Goal: Task Accomplishment & Management: Use online tool/utility

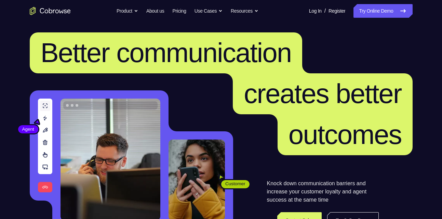
scroll to position [4, 0]
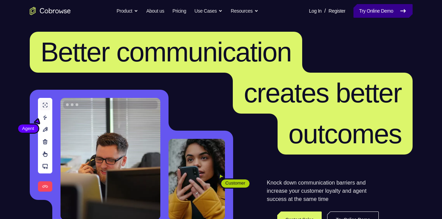
click at [384, 13] on link "Try Online Demo" at bounding box center [382, 11] width 59 height 14
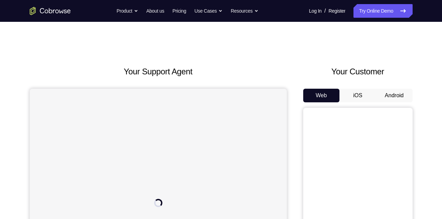
click at [386, 94] on button "Android" at bounding box center [394, 96] width 37 height 14
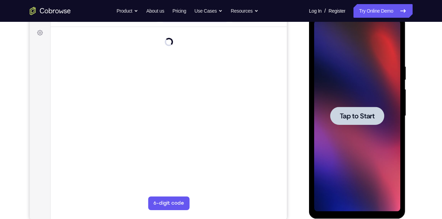
click at [374, 114] on span "Tap to Start" at bounding box center [357, 116] width 35 height 7
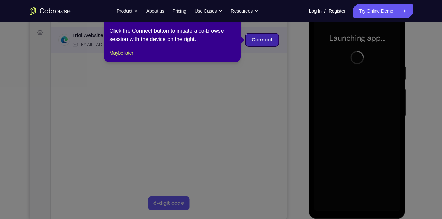
click at [254, 40] on link "Connect" at bounding box center [262, 40] width 32 height 12
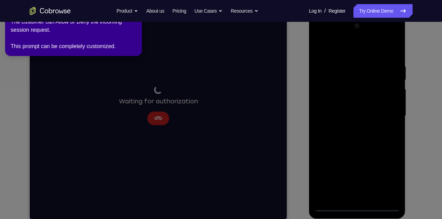
click at [156, 113] on icon at bounding box center [222, 108] width 450 height 222
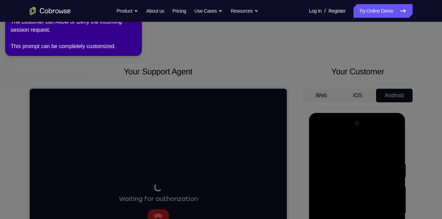
click at [48, 39] on div "The customer can Allow or Deny the incoming session request. This prompt can be…" at bounding box center [74, 34] width 126 height 33
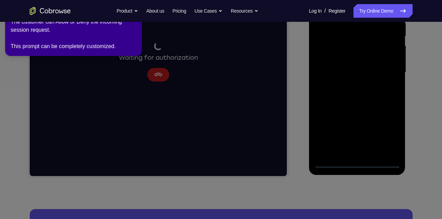
scroll to position [143, 0]
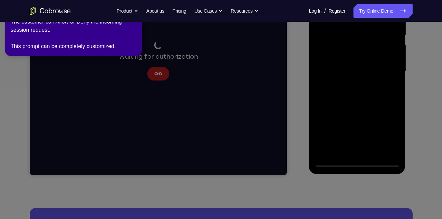
click at [155, 75] on icon at bounding box center [222, 108] width 450 height 222
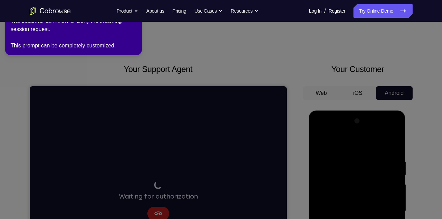
scroll to position [0, 0]
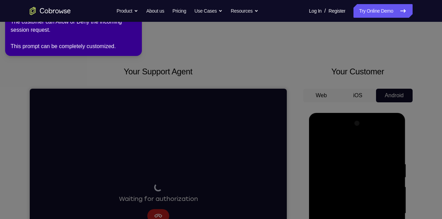
click at [107, 44] on div "The customer can Allow or Deny the incoming session request. This prompt can be…" at bounding box center [74, 34] width 126 height 33
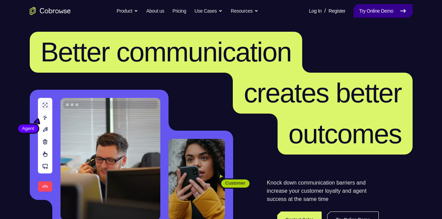
scroll to position [4, 0]
click at [373, 7] on link "Try Online Demo" at bounding box center [382, 11] width 59 height 14
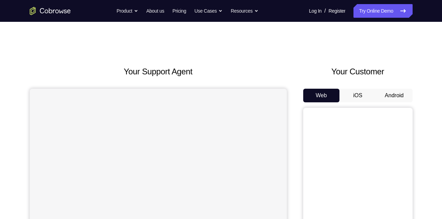
click at [392, 91] on button "Android" at bounding box center [394, 96] width 37 height 14
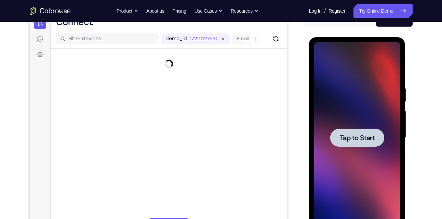
click at [362, 137] on span "Tap to Start" at bounding box center [357, 138] width 35 height 7
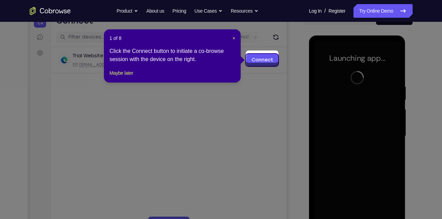
scroll to position [81, 0]
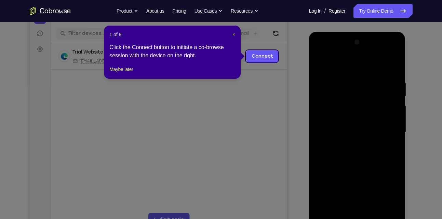
click at [233, 34] on span "×" at bounding box center [233, 34] width 3 height 5
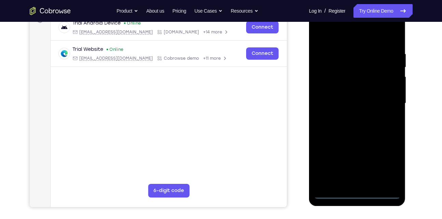
scroll to position [111, 0]
click at [358, 192] on div at bounding box center [357, 103] width 86 height 191
click at [392, 164] on div at bounding box center [357, 103] width 86 height 191
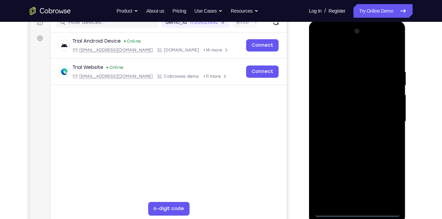
scroll to position [93, 0]
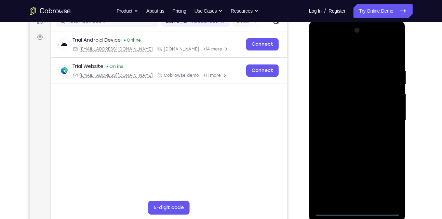
click at [321, 40] on div at bounding box center [357, 120] width 86 height 191
click at [385, 117] on div at bounding box center [357, 120] width 86 height 191
click at [351, 131] on div at bounding box center [357, 120] width 86 height 191
click at [341, 110] on div at bounding box center [357, 120] width 86 height 191
click at [344, 105] on div at bounding box center [357, 120] width 86 height 191
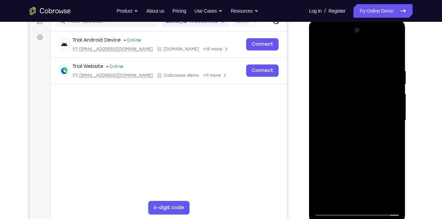
click at [339, 119] on div at bounding box center [357, 120] width 86 height 191
click at [366, 140] on div at bounding box center [357, 120] width 86 height 191
click at [376, 128] on div at bounding box center [357, 120] width 86 height 191
click at [361, 89] on div at bounding box center [357, 120] width 86 height 191
click at [346, 104] on div at bounding box center [357, 120] width 86 height 191
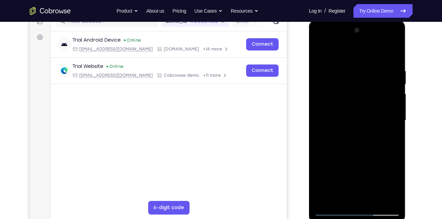
click at [358, 118] on div at bounding box center [357, 120] width 86 height 191
click at [364, 138] on div at bounding box center [357, 120] width 86 height 191
click at [375, 198] on div at bounding box center [357, 120] width 86 height 191
click at [366, 146] on div at bounding box center [357, 120] width 86 height 191
click at [367, 131] on div at bounding box center [357, 120] width 86 height 191
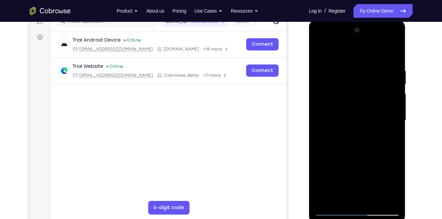
click at [358, 119] on div at bounding box center [357, 120] width 86 height 191
click at [389, 51] on div at bounding box center [357, 120] width 86 height 191
click at [361, 97] on div at bounding box center [357, 120] width 86 height 191
click at [322, 52] on div at bounding box center [357, 120] width 86 height 191
click at [391, 186] on div at bounding box center [357, 120] width 86 height 191
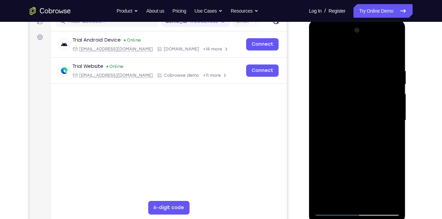
click at [391, 186] on div at bounding box center [357, 120] width 86 height 191
click at [390, 135] on div at bounding box center [357, 120] width 86 height 191
click at [321, 53] on div at bounding box center [357, 120] width 86 height 191
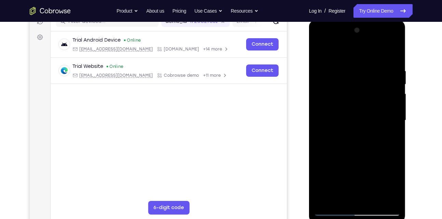
click at [322, 51] on div at bounding box center [357, 120] width 86 height 191
click at [394, 52] on div at bounding box center [357, 120] width 86 height 191
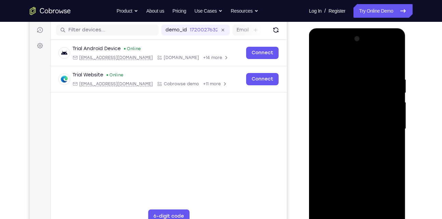
scroll to position [80, 0]
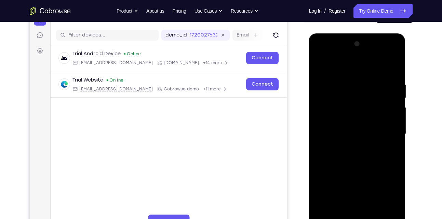
drag, startPoint x: 350, startPoint y: 157, endPoint x: 344, endPoint y: 97, distance: 59.3
click at [344, 97] on div at bounding box center [357, 134] width 86 height 191
drag, startPoint x: 342, startPoint y: 144, endPoint x: 341, endPoint y: 96, distance: 47.9
click at [341, 96] on div at bounding box center [357, 134] width 86 height 191
drag, startPoint x: 351, startPoint y: 158, endPoint x: 351, endPoint y: 115, distance: 42.7
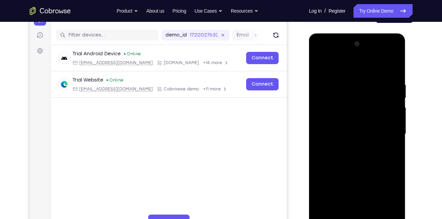
click at [351, 115] on div at bounding box center [357, 134] width 86 height 191
drag, startPoint x: 357, startPoint y: 154, endPoint x: 352, endPoint y: 114, distance: 41.0
click at [352, 114] on div at bounding box center [357, 134] width 86 height 191
drag, startPoint x: 348, startPoint y: 160, endPoint x: 354, endPoint y: 100, distance: 60.1
click at [354, 100] on div at bounding box center [357, 134] width 86 height 191
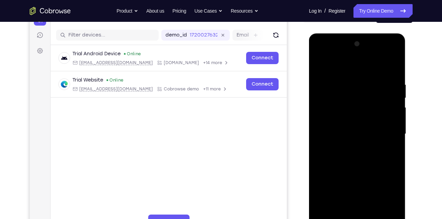
drag, startPoint x: 354, startPoint y: 150, endPoint x: 355, endPoint y: 124, distance: 26.7
click at [355, 124] on div at bounding box center [357, 134] width 86 height 191
drag, startPoint x: 351, startPoint y: 148, endPoint x: 354, endPoint y: 114, distance: 33.9
click at [354, 114] on div at bounding box center [357, 134] width 86 height 191
drag, startPoint x: 352, startPoint y: 156, endPoint x: 355, endPoint y: 124, distance: 32.3
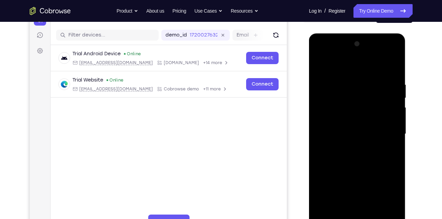
click at [355, 124] on div at bounding box center [357, 134] width 86 height 191
drag, startPoint x: 351, startPoint y: 155, endPoint x: 355, endPoint y: 123, distance: 32.3
click at [355, 123] on div at bounding box center [357, 134] width 86 height 191
drag, startPoint x: 336, startPoint y: 159, endPoint x: 339, endPoint y: 118, distance: 41.2
click at [339, 118] on div at bounding box center [357, 134] width 86 height 191
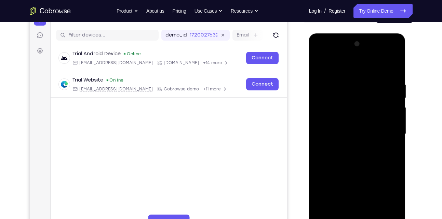
drag, startPoint x: 334, startPoint y: 153, endPoint x: 340, endPoint y: 127, distance: 27.0
click at [340, 127] on div at bounding box center [357, 134] width 86 height 191
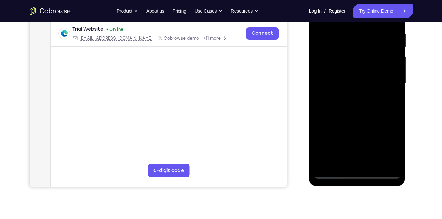
scroll to position [131, 0]
click at [359, 164] on div at bounding box center [357, 82] width 86 height 191
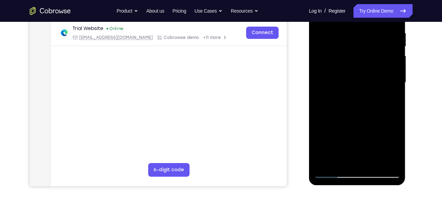
scroll to position [139, 0]
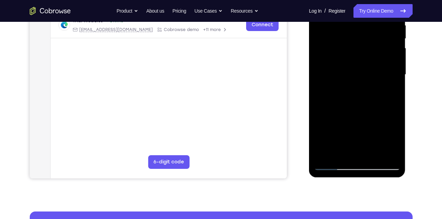
drag, startPoint x: 370, startPoint y: 114, endPoint x: 370, endPoint y: 80, distance: 34.2
click at [370, 80] on div at bounding box center [357, 74] width 86 height 191
drag, startPoint x: 356, startPoint y: 107, endPoint x: 355, endPoint y: 63, distance: 44.4
click at [355, 63] on div at bounding box center [357, 74] width 86 height 191
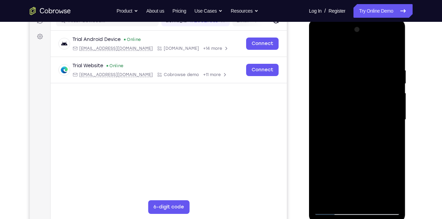
scroll to position [95, 0]
drag, startPoint x: 352, startPoint y: 131, endPoint x: 359, endPoint y: 21, distance: 110.3
click at [359, 21] on div at bounding box center [357, 120] width 97 height 204
drag, startPoint x: 350, startPoint y: 140, endPoint x: 353, endPoint y: 34, distance: 106.3
click at [353, 34] on div at bounding box center [357, 119] width 86 height 191
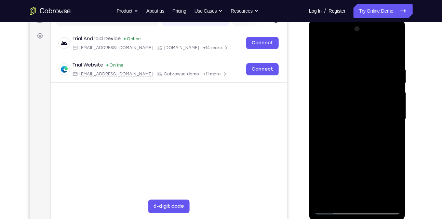
drag, startPoint x: 344, startPoint y: 118, endPoint x: 339, endPoint y: 32, distance: 85.6
click at [339, 32] on div at bounding box center [357, 119] width 86 height 191
drag, startPoint x: 360, startPoint y: 156, endPoint x: 353, endPoint y: 42, distance: 114.6
click at [353, 42] on div at bounding box center [357, 119] width 86 height 191
click at [373, 198] on div at bounding box center [357, 119] width 86 height 191
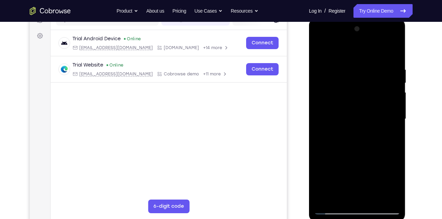
click at [346, 116] on div at bounding box center [357, 119] width 86 height 191
click at [331, 51] on div at bounding box center [357, 119] width 86 height 191
click at [395, 179] on div at bounding box center [357, 119] width 86 height 191
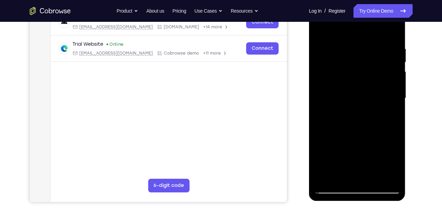
click at [381, 120] on div at bounding box center [357, 98] width 86 height 191
click at [396, 161] on div at bounding box center [357, 98] width 86 height 191
click at [341, 148] on div at bounding box center [357, 98] width 86 height 191
drag, startPoint x: 382, startPoint y: 87, endPoint x: 388, endPoint y: 117, distance: 30.6
click at [388, 117] on div at bounding box center [357, 98] width 86 height 191
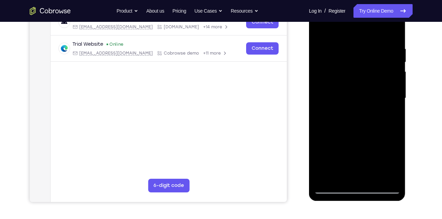
click at [339, 148] on div at bounding box center [357, 98] width 86 height 191
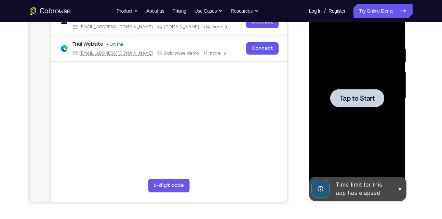
drag, startPoint x: 380, startPoint y: 97, endPoint x: 376, endPoint y: 109, distance: 12.5
click at [376, 109] on div "Tap to Start" at bounding box center [357, 98] width 86 height 191
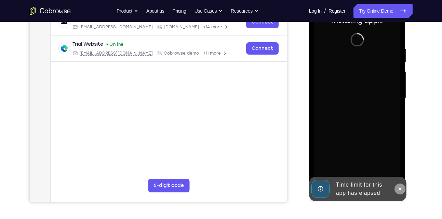
click at [404, 188] on button at bounding box center [399, 189] width 11 height 11
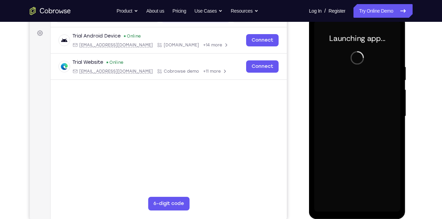
scroll to position [97, 0]
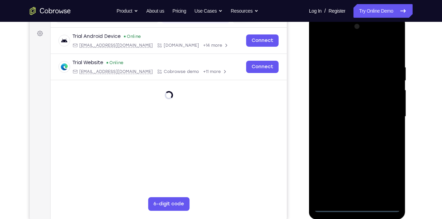
click at [354, 205] on div at bounding box center [357, 116] width 86 height 191
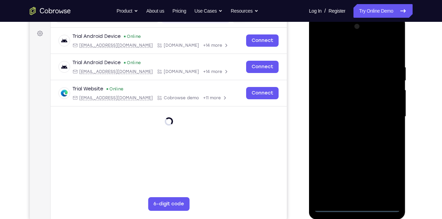
click at [387, 184] on div at bounding box center [357, 116] width 86 height 191
click at [321, 36] on div at bounding box center [357, 116] width 86 height 191
click at [391, 110] on div at bounding box center [357, 116] width 86 height 191
click at [363, 197] on div at bounding box center [357, 116] width 86 height 191
click at [345, 113] on div at bounding box center [357, 116] width 86 height 191
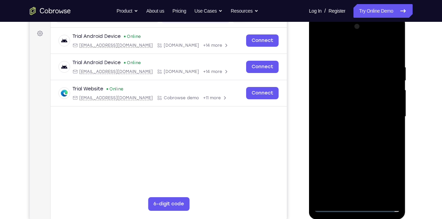
click at [319, 137] on div at bounding box center [357, 116] width 86 height 191
click at [317, 138] on div at bounding box center [357, 116] width 86 height 191
click at [344, 82] on div at bounding box center [357, 116] width 86 height 191
click at [387, 36] on div at bounding box center [357, 116] width 86 height 191
click at [362, 64] on div at bounding box center [357, 116] width 86 height 191
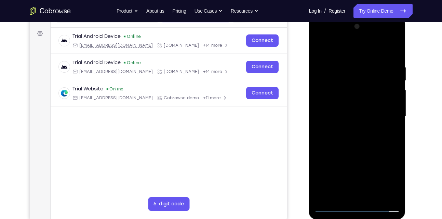
click at [351, 102] on div at bounding box center [357, 116] width 86 height 191
click at [357, 114] on div at bounding box center [357, 116] width 86 height 191
click at [367, 130] on div at bounding box center [357, 116] width 86 height 191
click at [391, 50] on div at bounding box center [357, 116] width 86 height 191
click at [398, 109] on div at bounding box center [357, 116] width 86 height 191
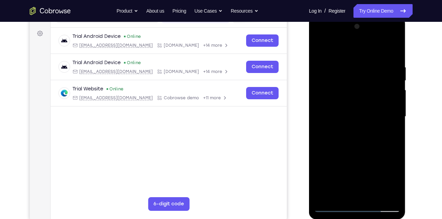
click at [337, 96] on div at bounding box center [357, 116] width 86 height 191
click at [318, 45] on div at bounding box center [357, 116] width 86 height 191
click at [396, 109] on div at bounding box center [357, 116] width 86 height 191
click at [329, 95] on div at bounding box center [357, 116] width 86 height 191
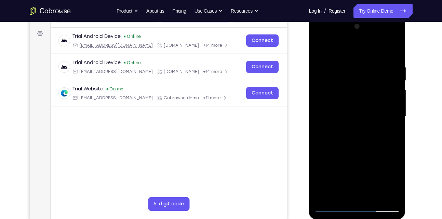
click at [395, 178] on div at bounding box center [357, 116] width 86 height 191
click at [337, 168] on div at bounding box center [357, 116] width 86 height 191
click at [336, 153] on div at bounding box center [357, 116] width 86 height 191
drag, startPoint x: 346, startPoint y: 141, endPoint x: 359, endPoint y: 146, distance: 13.5
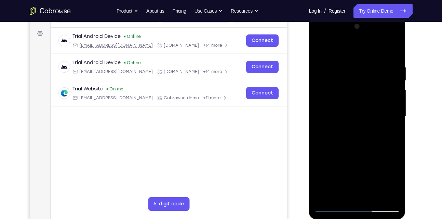
click at [359, 146] on div at bounding box center [357, 116] width 86 height 191
click at [321, 45] on div at bounding box center [357, 116] width 86 height 191
click at [396, 170] on div at bounding box center [357, 116] width 86 height 191
click at [330, 166] on div at bounding box center [357, 116] width 86 height 191
click at [321, 50] on div at bounding box center [357, 116] width 86 height 191
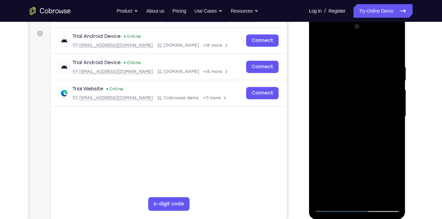
click at [321, 51] on div at bounding box center [357, 116] width 86 height 191
click at [370, 77] on div at bounding box center [357, 116] width 86 height 191
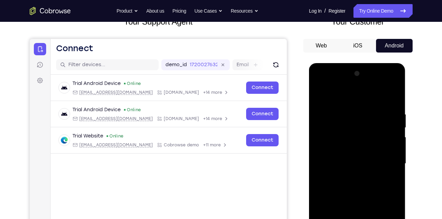
scroll to position [48, 0]
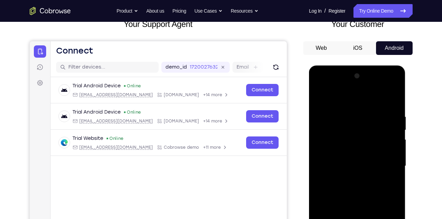
drag, startPoint x: 369, startPoint y: 155, endPoint x: 367, endPoint y: 71, distance: 84.4
click at [367, 71] on div at bounding box center [357, 166] width 86 height 191
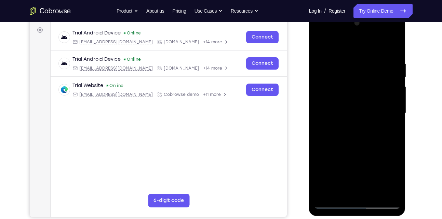
scroll to position [101, 0]
drag, startPoint x: 355, startPoint y: 77, endPoint x: 354, endPoint y: 32, distance: 44.8
click at [354, 32] on div at bounding box center [357, 112] width 86 height 191
drag, startPoint x: 354, startPoint y: 121, endPoint x: 352, endPoint y: 58, distance: 62.9
click at [352, 58] on div at bounding box center [357, 112] width 86 height 191
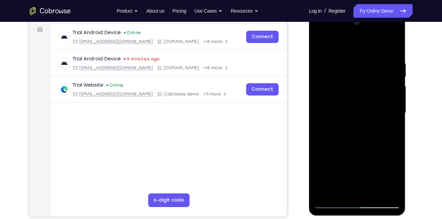
drag, startPoint x: 378, startPoint y: 105, endPoint x: 379, endPoint y: 16, distance: 88.9
click at [379, 16] on div at bounding box center [357, 114] width 97 height 204
drag, startPoint x: 362, startPoint y: 112, endPoint x: 370, endPoint y: 45, distance: 66.8
click at [370, 45] on div at bounding box center [357, 112] width 86 height 191
drag, startPoint x: 352, startPoint y: 130, endPoint x: 361, endPoint y: 67, distance: 63.5
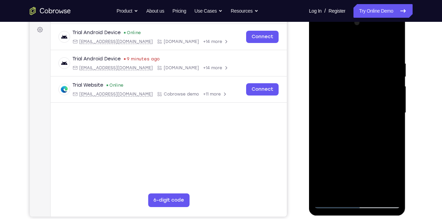
click at [361, 67] on div at bounding box center [357, 112] width 86 height 191
click at [352, 82] on div at bounding box center [357, 112] width 86 height 191
drag, startPoint x: 378, startPoint y: 75, endPoint x: 360, endPoint y: 186, distance: 112.5
click at [360, 186] on div at bounding box center [357, 112] width 86 height 191
drag, startPoint x: 369, startPoint y: 103, endPoint x: 368, endPoint y: 88, distance: 14.7
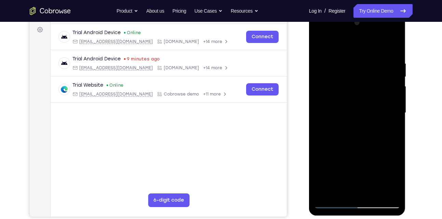
click at [368, 88] on div at bounding box center [357, 112] width 86 height 191
drag, startPoint x: 340, startPoint y: 108, endPoint x: 348, endPoint y: 45, distance: 63.7
click at [348, 45] on div at bounding box center [357, 112] width 86 height 191
drag, startPoint x: 344, startPoint y: 109, endPoint x: 346, endPoint y: 57, distance: 52.0
click at [346, 57] on div at bounding box center [357, 112] width 86 height 191
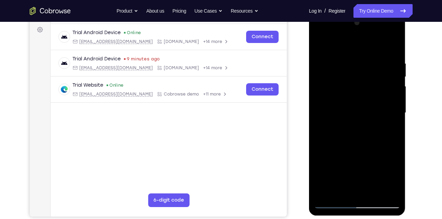
drag, startPoint x: 348, startPoint y: 119, endPoint x: 350, endPoint y: 54, distance: 64.6
click at [350, 54] on div at bounding box center [357, 112] width 86 height 191
drag, startPoint x: 341, startPoint y: 107, endPoint x: 345, endPoint y: 58, distance: 49.0
click at [345, 58] on div at bounding box center [357, 112] width 86 height 191
drag, startPoint x: 349, startPoint y: 153, endPoint x: 361, endPoint y: 60, distance: 93.5
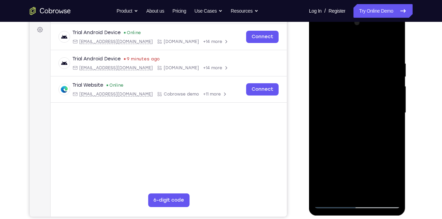
click at [361, 60] on div at bounding box center [357, 112] width 86 height 191
drag, startPoint x: 346, startPoint y: 103, endPoint x: 358, endPoint y: 22, distance: 82.5
click at [358, 22] on div at bounding box center [357, 112] width 86 height 191
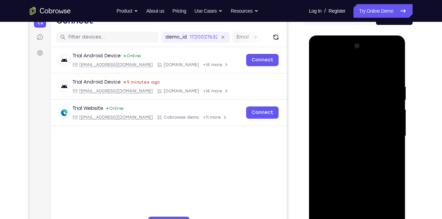
scroll to position [76, 0]
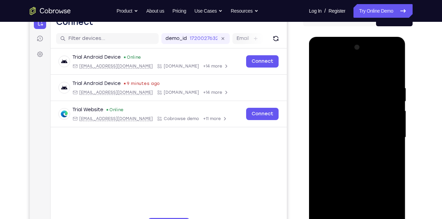
drag, startPoint x: 361, startPoint y: 122, endPoint x: 365, endPoint y: 56, distance: 65.4
click at [365, 56] on div at bounding box center [357, 137] width 86 height 191
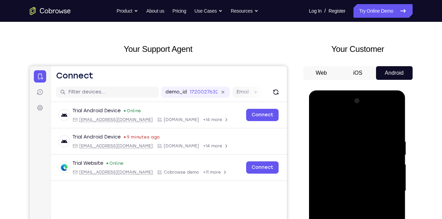
scroll to position [49, 0]
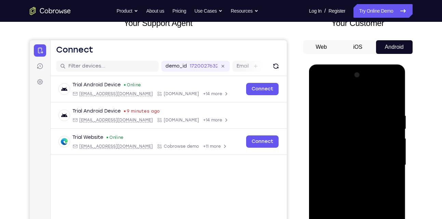
click at [320, 39] on div "Your Customer Web iOS Android" at bounding box center [357, 143] width 109 height 253
click at [321, 43] on button "Web" at bounding box center [321, 47] width 37 height 14
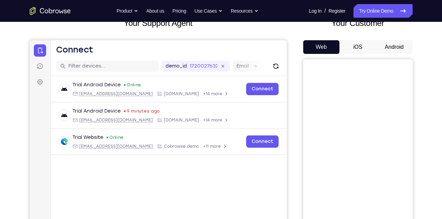
click at [395, 47] on button "Android" at bounding box center [394, 47] width 37 height 14
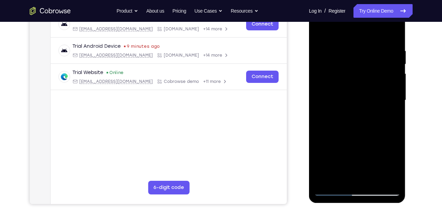
scroll to position [114, 0]
drag, startPoint x: 352, startPoint y: 60, endPoint x: 366, endPoint y: 30, distance: 33.2
click at [366, 30] on div at bounding box center [357, 99] width 86 height 191
drag, startPoint x: 363, startPoint y: 123, endPoint x: 368, endPoint y: 66, distance: 57.3
click at [368, 66] on div at bounding box center [357, 99] width 86 height 191
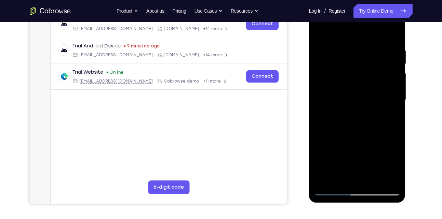
drag, startPoint x: 349, startPoint y: 136, endPoint x: 358, endPoint y: 112, distance: 25.9
click at [358, 112] on div at bounding box center [357, 99] width 86 height 191
click at [351, 54] on div at bounding box center [357, 99] width 86 height 191
drag, startPoint x: 363, startPoint y: 82, endPoint x: 365, endPoint y: 21, distance: 61.2
drag, startPoint x: 365, startPoint y: 21, endPoint x: 320, endPoint y: 28, distance: 45.6
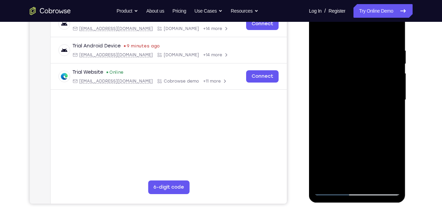
click at [320, 28] on div at bounding box center [357, 99] width 86 height 191
drag, startPoint x: 360, startPoint y: 106, endPoint x: 370, endPoint y: 58, distance: 48.9
click at [370, 58] on div at bounding box center [357, 99] width 86 height 191
drag, startPoint x: 367, startPoint y: 122, endPoint x: 375, endPoint y: 61, distance: 61.3
click at [375, 61] on div at bounding box center [357, 99] width 86 height 191
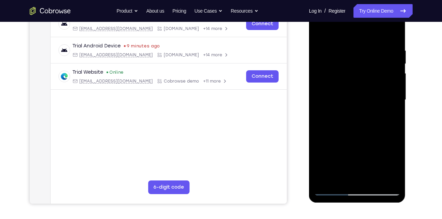
drag, startPoint x: 363, startPoint y: 135, endPoint x: 369, endPoint y: 61, distance: 74.4
click at [369, 61] on div at bounding box center [357, 99] width 86 height 191
drag, startPoint x: 365, startPoint y: 143, endPoint x: 354, endPoint y: 57, distance: 86.5
click at [354, 57] on div at bounding box center [357, 99] width 86 height 191
drag, startPoint x: 354, startPoint y: 142, endPoint x: 356, endPoint y: 46, distance: 95.4
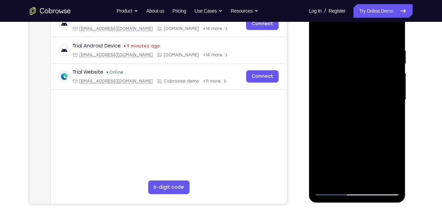
click at [356, 46] on div at bounding box center [357, 99] width 86 height 191
drag, startPoint x: 348, startPoint y: 134, endPoint x: 372, endPoint y: 10, distance: 126.5
click at [372, 10] on div at bounding box center [357, 99] width 86 height 191
drag, startPoint x: 356, startPoint y: 157, endPoint x: 362, endPoint y: -20, distance: 176.4
click at [362, 0] on html "Online web based iOS Simulators and Android Emulators. Run iPhone, iPad, Mobile…" at bounding box center [357, 101] width 97 height 205
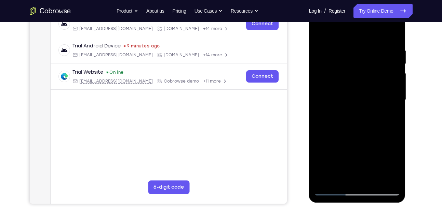
drag, startPoint x: 348, startPoint y: 164, endPoint x: 357, endPoint y: 78, distance: 86.5
click at [357, 78] on div at bounding box center [357, 99] width 86 height 191
drag, startPoint x: 357, startPoint y: 78, endPoint x: 363, endPoint y: 147, distance: 70.0
click at [363, 147] on div at bounding box center [357, 99] width 86 height 191
drag, startPoint x: 358, startPoint y: 59, endPoint x: 362, endPoint y: 138, distance: 79.4
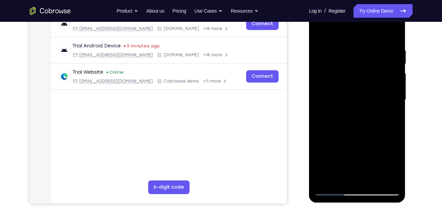
click at [362, 138] on div at bounding box center [357, 99] width 86 height 191
drag, startPoint x: 374, startPoint y: 71, endPoint x: 370, endPoint y: 130, distance: 58.2
click at [370, 130] on div at bounding box center [357, 99] width 86 height 191
drag, startPoint x: 348, startPoint y: 78, endPoint x: 344, endPoint y: 119, distance: 41.5
click at [344, 119] on div at bounding box center [357, 99] width 86 height 191
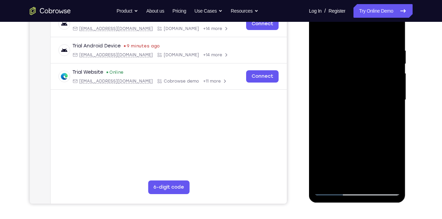
click at [349, 58] on div at bounding box center [357, 99] width 86 height 191
drag, startPoint x: 353, startPoint y: 110, endPoint x: 669, endPoint y: 11, distance: 331.2
click at [360, 12] on div at bounding box center [357, 99] width 86 height 191
drag, startPoint x: 360, startPoint y: 116, endPoint x: 364, endPoint y: 13, distance: 102.3
click at [364, 13] on div at bounding box center [357, 99] width 86 height 191
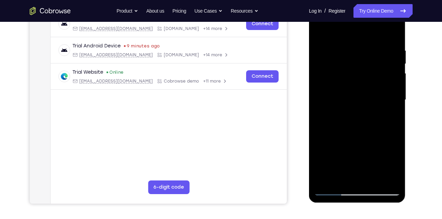
drag, startPoint x: 362, startPoint y: 121, endPoint x: 369, endPoint y: 7, distance: 114.0
click at [369, 7] on div at bounding box center [357, 99] width 86 height 191
drag, startPoint x: 365, startPoint y: 116, endPoint x: 365, endPoint y: 28, distance: 88.2
click at [365, 28] on div at bounding box center [357, 99] width 86 height 191
drag, startPoint x: 364, startPoint y: 118, endPoint x: 371, endPoint y: 27, distance: 91.2
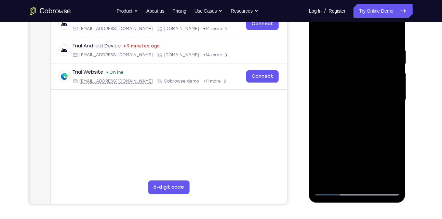
click at [371, 27] on div at bounding box center [357, 99] width 86 height 191
drag, startPoint x: 355, startPoint y: 122, endPoint x: 373, endPoint y: 23, distance: 100.4
click at [373, 23] on div at bounding box center [357, 99] width 86 height 191
drag, startPoint x: 352, startPoint y: 139, endPoint x: 361, endPoint y: 41, distance: 98.1
click at [361, 41] on div at bounding box center [357, 99] width 86 height 191
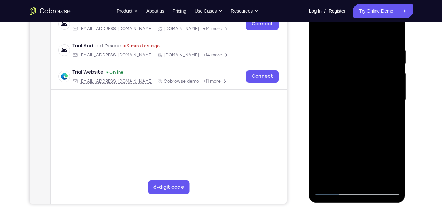
drag, startPoint x: 349, startPoint y: 145, endPoint x: 354, endPoint y: 72, distance: 72.7
click at [354, 72] on div at bounding box center [357, 99] width 86 height 191
click at [343, 181] on div at bounding box center [357, 99] width 86 height 191
click at [350, 28] on div at bounding box center [357, 99] width 86 height 191
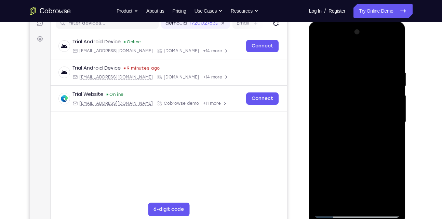
scroll to position [93, 0]
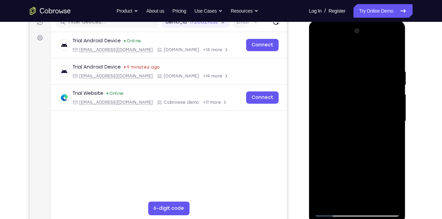
drag, startPoint x: 346, startPoint y: 67, endPoint x: 342, endPoint y: 102, distance: 34.7
click at [342, 102] on div at bounding box center [357, 121] width 86 height 191
click at [357, 63] on div at bounding box center [357, 121] width 86 height 191
click at [352, 76] on div at bounding box center [357, 121] width 86 height 191
drag, startPoint x: 377, startPoint y: 169, endPoint x: 377, endPoint y: 134, distance: 35.2
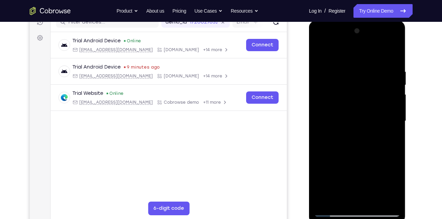
click at [377, 134] on div at bounding box center [357, 121] width 86 height 191
click at [395, 163] on div at bounding box center [357, 121] width 86 height 191
click at [396, 165] on div at bounding box center [357, 121] width 86 height 191
click at [395, 167] on div at bounding box center [357, 121] width 86 height 191
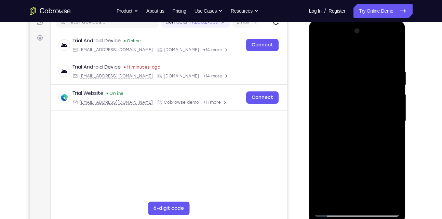
click at [398, 170] on div at bounding box center [357, 121] width 86 height 191
click at [398, 169] on div at bounding box center [357, 121] width 86 height 191
click at [398, 170] on div at bounding box center [357, 121] width 86 height 191
click at [400, 171] on div at bounding box center [357, 121] width 86 height 191
click at [397, 169] on div at bounding box center [357, 121] width 86 height 191
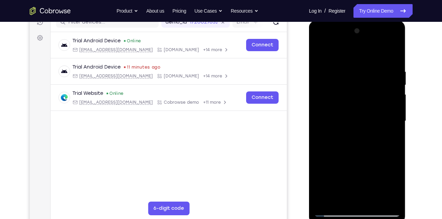
drag, startPoint x: 380, startPoint y: 119, endPoint x: 382, endPoint y: 160, distance: 40.8
click at [382, 160] on div at bounding box center [357, 121] width 86 height 191
click at [318, 51] on div at bounding box center [357, 121] width 86 height 191
click at [323, 45] on div at bounding box center [357, 121] width 86 height 191
click at [391, 151] on div at bounding box center [357, 121] width 86 height 191
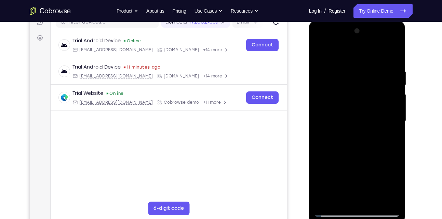
click at [385, 42] on div at bounding box center [357, 121] width 86 height 191
click at [356, 71] on div at bounding box center [357, 121] width 86 height 191
click at [332, 209] on div at bounding box center [357, 121] width 86 height 191
click at [389, 116] on div at bounding box center [357, 121] width 86 height 191
click at [331, 103] on div at bounding box center [357, 121] width 86 height 191
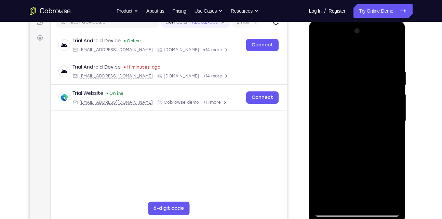
drag, startPoint x: 345, startPoint y: 156, endPoint x: 346, endPoint y: 126, distance: 29.4
click at [346, 126] on div at bounding box center [357, 121] width 86 height 191
click at [396, 162] on div at bounding box center [357, 121] width 86 height 191
click at [394, 160] on div at bounding box center [357, 121] width 86 height 191
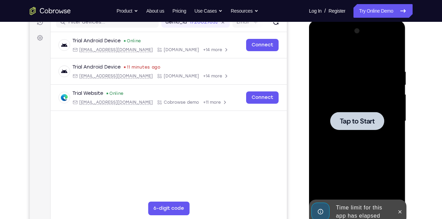
click at [372, 124] on span "Tap to Start" at bounding box center [357, 121] width 35 height 7
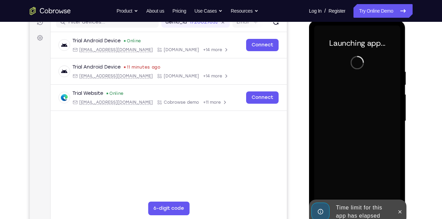
click at [395, 209] on div at bounding box center [399, 212] width 11 height 25
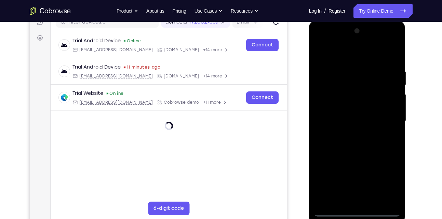
click at [357, 208] on div at bounding box center [357, 121] width 86 height 191
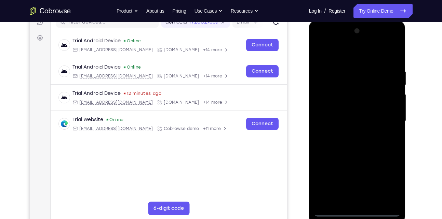
click at [360, 207] on div at bounding box center [357, 121] width 86 height 191
click at [357, 212] on div at bounding box center [357, 121] width 86 height 191
click at [391, 178] on div at bounding box center [357, 121] width 86 height 191
click at [364, 59] on div at bounding box center [357, 121] width 86 height 191
click at [383, 117] on div at bounding box center [357, 121] width 86 height 191
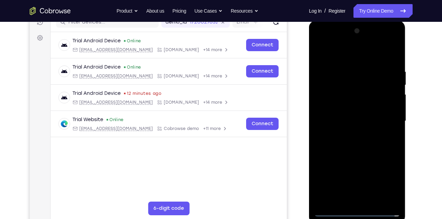
click at [350, 133] on div at bounding box center [357, 121] width 86 height 191
click at [357, 116] on div at bounding box center [357, 121] width 86 height 191
click at [358, 103] on div at bounding box center [357, 121] width 86 height 191
click at [360, 120] on div at bounding box center [357, 121] width 86 height 191
click at [370, 138] on div at bounding box center [357, 121] width 86 height 191
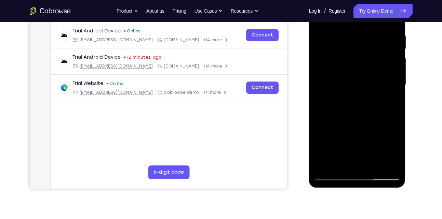
scroll to position [124, 0]
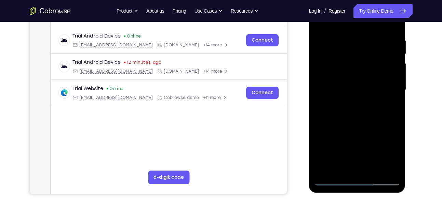
click at [361, 180] on div at bounding box center [357, 90] width 86 height 191
click at [383, 152] on div at bounding box center [357, 90] width 86 height 191
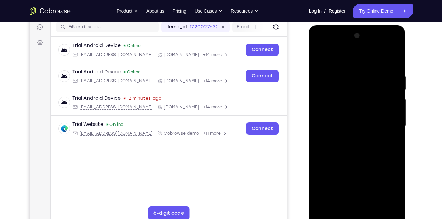
scroll to position [87, 0]
click at [323, 44] on div at bounding box center [357, 126] width 86 height 191
click at [385, 46] on div at bounding box center [357, 126] width 86 height 191
click at [320, 45] on div at bounding box center [357, 126] width 86 height 191
click at [326, 105] on div at bounding box center [357, 126] width 86 height 191
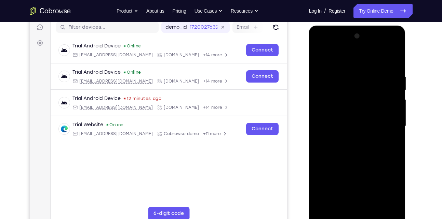
click at [347, 139] on div at bounding box center [357, 126] width 86 height 191
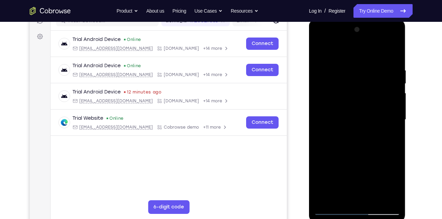
scroll to position [89, 0]
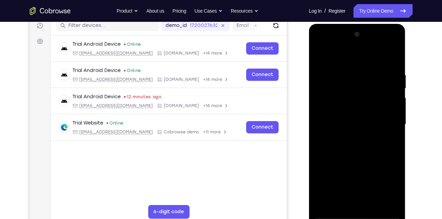
click at [388, 43] on div at bounding box center [357, 124] width 86 height 191
click at [345, 55] on div at bounding box center [357, 124] width 86 height 191
click at [336, 82] on div at bounding box center [357, 124] width 86 height 191
click at [336, 85] on div at bounding box center [357, 124] width 86 height 191
click at [347, 168] on div at bounding box center [357, 124] width 86 height 191
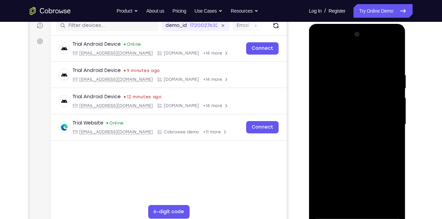
click at [390, 175] on div at bounding box center [357, 124] width 86 height 191
drag, startPoint x: 392, startPoint y: 174, endPoint x: 385, endPoint y: 96, distance: 78.9
click at [385, 96] on div at bounding box center [357, 124] width 86 height 191
click at [370, 135] on div at bounding box center [357, 124] width 86 height 191
click at [358, 121] on div at bounding box center [357, 124] width 86 height 191
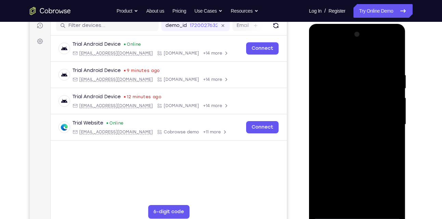
drag, startPoint x: 383, startPoint y: 171, endPoint x: 381, endPoint y: 144, distance: 26.8
click at [381, 144] on div at bounding box center [357, 124] width 86 height 191
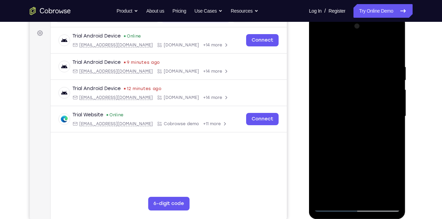
scroll to position [98, 0]
click at [390, 106] on div at bounding box center [357, 116] width 86 height 191
click at [345, 106] on div at bounding box center [357, 116] width 86 height 191
click at [362, 88] on div at bounding box center [357, 116] width 86 height 191
click at [361, 88] on div at bounding box center [357, 116] width 86 height 191
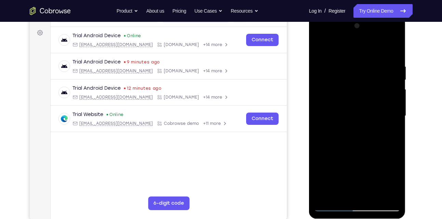
drag, startPoint x: 361, startPoint y: 95, endPoint x: 376, endPoint y: 103, distance: 16.8
click at [376, 103] on div at bounding box center [357, 116] width 86 height 191
click at [367, 106] on div at bounding box center [357, 116] width 86 height 191
click at [384, 99] on div at bounding box center [357, 116] width 86 height 191
click at [387, 103] on div at bounding box center [357, 116] width 86 height 191
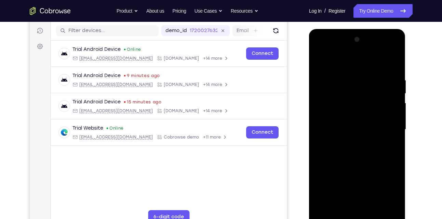
scroll to position [84, 0]
click at [365, 96] on div at bounding box center [357, 129] width 86 height 191
click at [357, 101] on div at bounding box center [357, 129] width 86 height 191
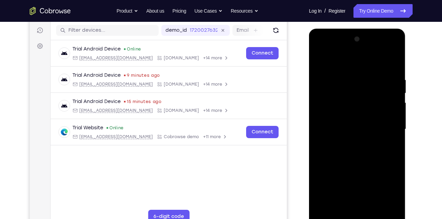
click at [357, 101] on div at bounding box center [357, 129] width 86 height 191
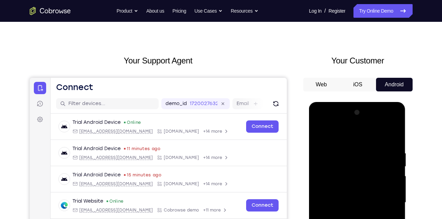
scroll to position [9, 0]
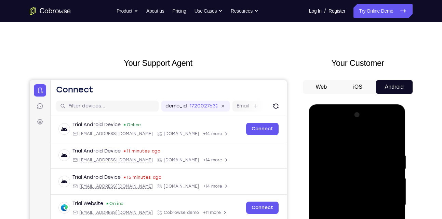
click at [367, 87] on button "iOS" at bounding box center [357, 87] width 37 height 14
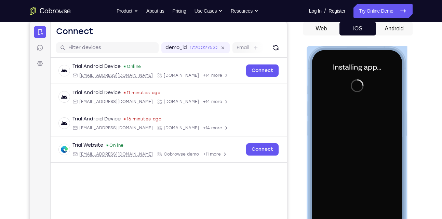
scroll to position [58, 0]
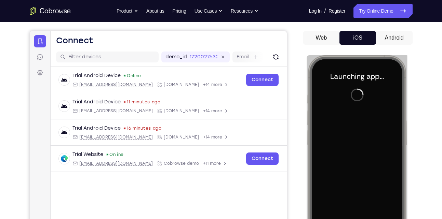
click at [385, 38] on button "Android" at bounding box center [394, 38] width 37 height 14
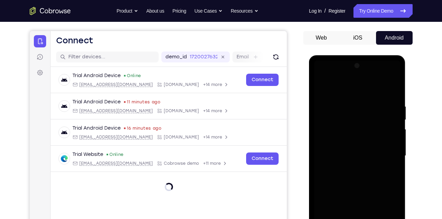
click at [358, 121] on div at bounding box center [357, 155] width 86 height 191
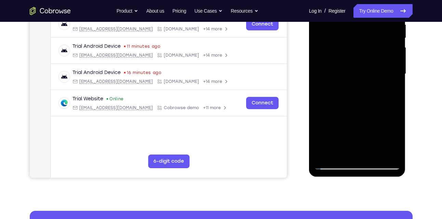
scroll to position [141, 0]
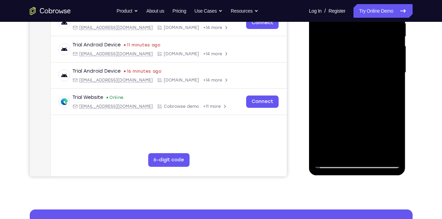
click at [374, 49] on div at bounding box center [357, 72] width 86 height 191
click at [364, 45] on div at bounding box center [357, 72] width 86 height 191
click at [361, 43] on div at bounding box center [357, 72] width 86 height 191
click at [360, 43] on div at bounding box center [357, 72] width 86 height 191
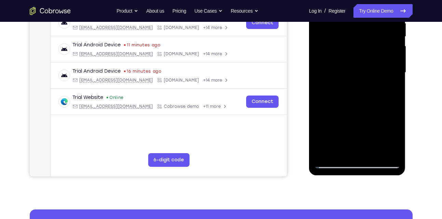
click at [360, 43] on div at bounding box center [357, 72] width 86 height 191
click at [361, 46] on div at bounding box center [357, 72] width 86 height 191
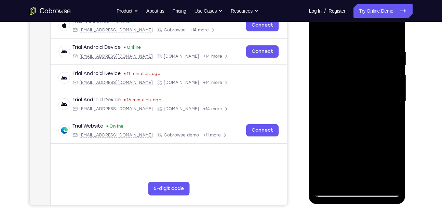
scroll to position [112, 0]
click at [361, 76] on div at bounding box center [357, 101] width 86 height 191
click at [357, 67] on div at bounding box center [357, 101] width 86 height 191
click at [356, 72] on div at bounding box center [357, 101] width 86 height 191
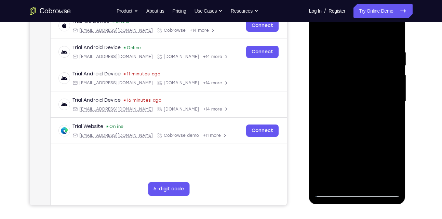
click at [356, 72] on div at bounding box center [357, 101] width 86 height 191
click at [356, 70] on div at bounding box center [357, 101] width 86 height 191
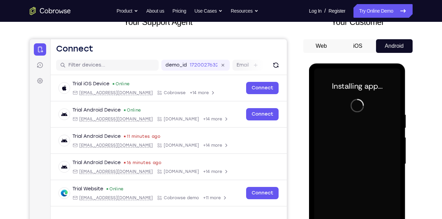
scroll to position [49, 0]
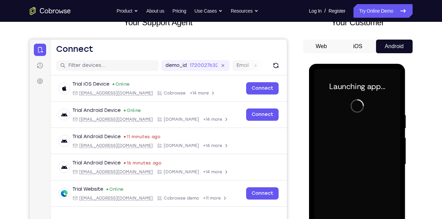
click at [360, 50] on button "iOS" at bounding box center [357, 47] width 37 height 14
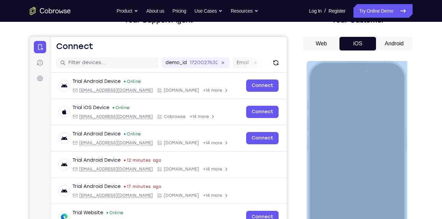
scroll to position [52, 0]
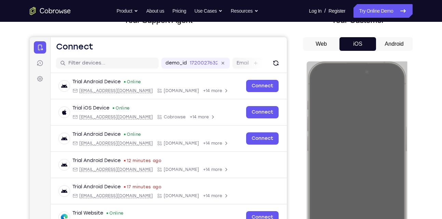
click at [383, 39] on button "Android" at bounding box center [394, 44] width 37 height 14
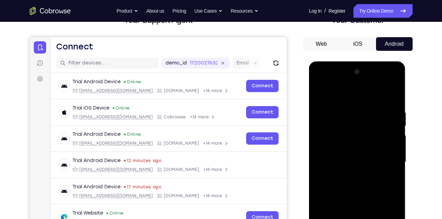
scroll to position [159, 0]
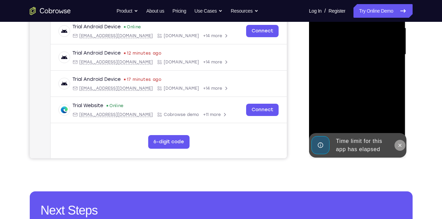
click at [396, 142] on button at bounding box center [399, 145] width 11 height 11
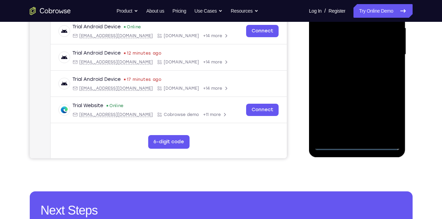
click at [360, 143] on div at bounding box center [357, 54] width 86 height 191
click at [357, 142] on div at bounding box center [357, 54] width 86 height 191
click at [360, 144] on div at bounding box center [357, 54] width 86 height 191
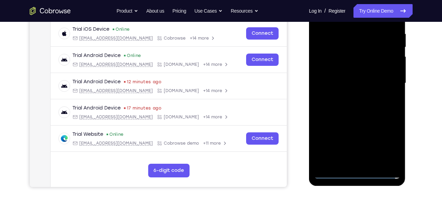
scroll to position [130, 0]
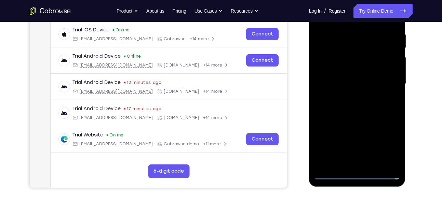
click at [385, 146] on div at bounding box center [357, 83] width 86 height 191
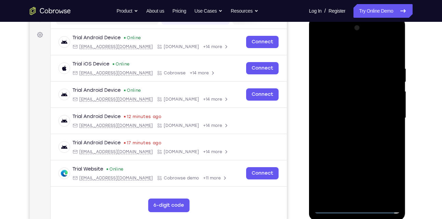
scroll to position [95, 0]
click at [348, 47] on div at bounding box center [357, 118] width 86 height 191
click at [332, 76] on div at bounding box center [357, 118] width 86 height 191
click at [330, 80] on div at bounding box center [357, 118] width 86 height 191
click at [354, 160] on div at bounding box center [357, 118] width 86 height 191
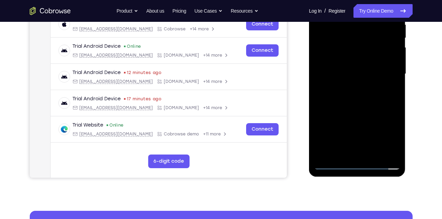
scroll to position [119, 0]
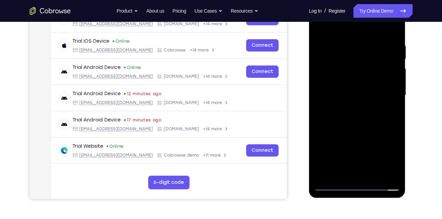
click at [390, 146] on div at bounding box center [357, 95] width 86 height 191
drag, startPoint x: 394, startPoint y: 147, endPoint x: 388, endPoint y: 70, distance: 77.2
click at [388, 70] on div at bounding box center [357, 95] width 86 height 191
drag, startPoint x: 392, startPoint y: 137, endPoint x: 390, endPoint y: 78, distance: 59.5
click at [390, 78] on div at bounding box center [357, 95] width 86 height 191
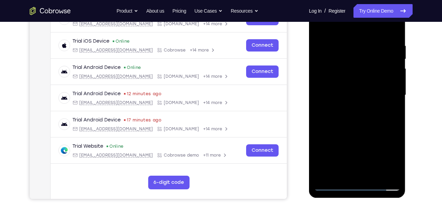
drag, startPoint x: 392, startPoint y: 150, endPoint x: 394, endPoint y: 113, distance: 37.6
click at [394, 113] on div at bounding box center [357, 95] width 86 height 191
click at [370, 91] on div at bounding box center [357, 95] width 86 height 191
click at [357, 91] on div at bounding box center [357, 95] width 86 height 191
click at [387, 109] on div at bounding box center [357, 95] width 86 height 191
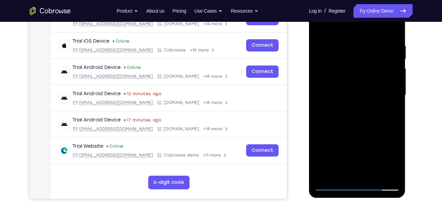
click at [353, 110] on div at bounding box center [357, 95] width 86 height 191
click at [357, 110] on div at bounding box center [357, 95] width 86 height 191
click at [357, 104] on div at bounding box center [357, 95] width 86 height 191
click at [360, 109] on div at bounding box center [357, 95] width 86 height 191
click at [363, 112] on div at bounding box center [357, 95] width 86 height 191
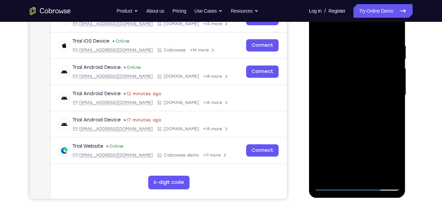
click at [362, 113] on div at bounding box center [357, 95] width 86 height 191
click at [361, 110] on div at bounding box center [357, 95] width 86 height 191
click at [359, 114] on div at bounding box center [357, 95] width 86 height 191
click at [357, 98] on div at bounding box center [357, 95] width 86 height 191
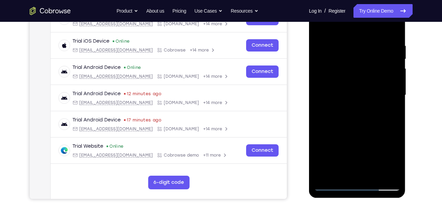
click at [356, 114] on div at bounding box center [357, 95] width 86 height 191
click at [356, 111] on div at bounding box center [357, 95] width 86 height 191
click at [356, 113] on div at bounding box center [357, 95] width 86 height 191
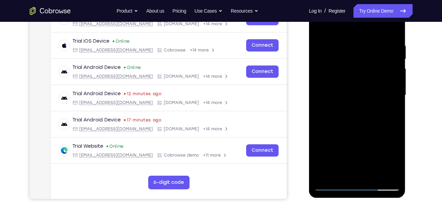
click at [395, 113] on div at bounding box center [357, 95] width 86 height 191
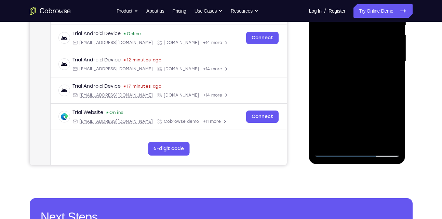
scroll to position [188, 0]
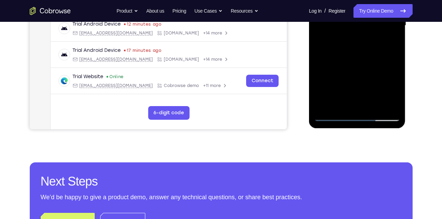
drag, startPoint x: 372, startPoint y: 103, endPoint x: 363, endPoint y: 101, distance: 9.0
click at [363, 101] on div at bounding box center [357, 25] width 86 height 191
click at [357, 114] on div at bounding box center [357, 25] width 86 height 191
click at [360, 106] on div at bounding box center [357, 25] width 86 height 191
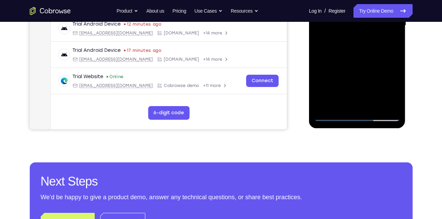
click at [361, 107] on div at bounding box center [357, 25] width 86 height 191
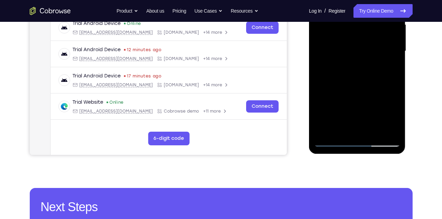
scroll to position [160, 0]
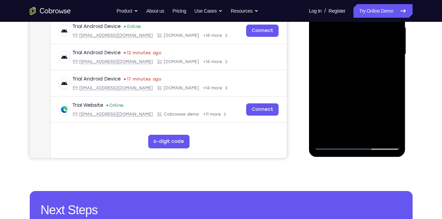
click at [358, 83] on div at bounding box center [357, 54] width 86 height 191
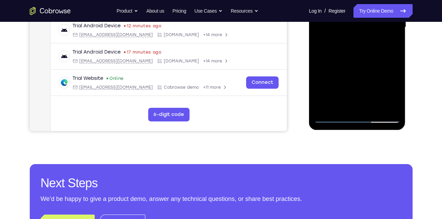
scroll to position [189, 0]
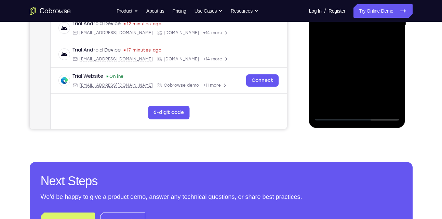
click at [359, 111] on div at bounding box center [357, 25] width 86 height 191
click at [369, 105] on div at bounding box center [357, 25] width 86 height 191
click at [368, 107] on div at bounding box center [357, 25] width 86 height 191
click at [368, 109] on div at bounding box center [357, 25] width 86 height 191
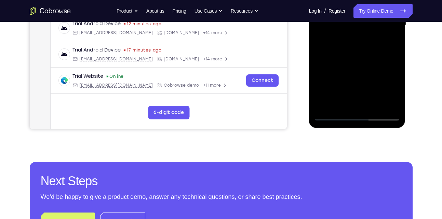
click at [370, 110] on div at bounding box center [357, 25] width 86 height 191
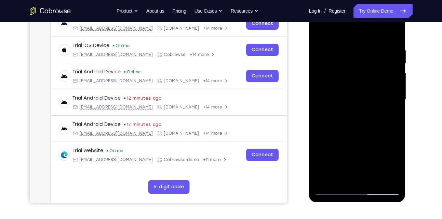
scroll to position [116, 0]
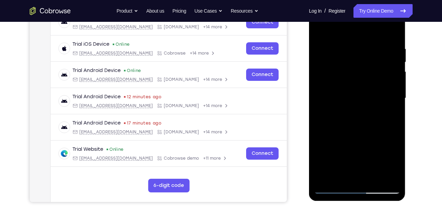
click at [347, 93] on div at bounding box center [357, 98] width 86 height 191
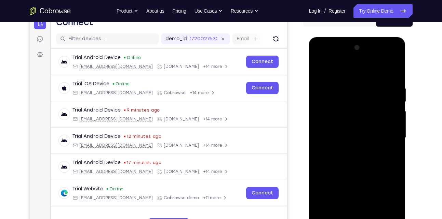
scroll to position [76, 0]
click at [357, 88] on div at bounding box center [357, 137] width 86 height 191
click at [358, 135] on div at bounding box center [357, 137] width 86 height 191
click at [358, 142] on div at bounding box center [357, 137] width 86 height 191
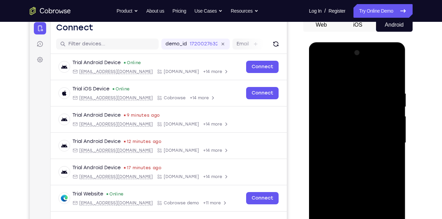
scroll to position [30, 0]
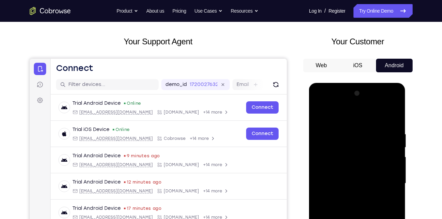
click at [358, 60] on button "iOS" at bounding box center [357, 66] width 37 height 14
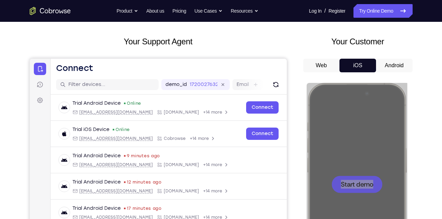
click at [390, 68] on button "Android" at bounding box center [394, 66] width 37 height 14
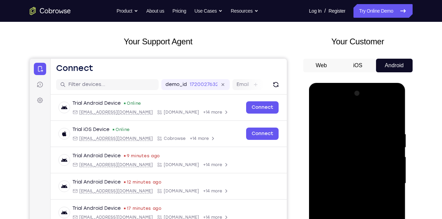
scroll to position [104, 0]
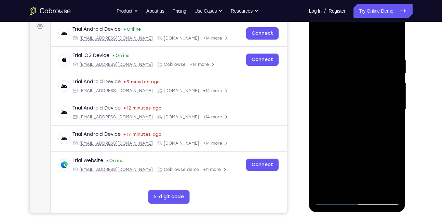
click at [370, 148] on div at bounding box center [357, 109] width 86 height 191
click at [394, 193] on div at bounding box center [357, 109] width 86 height 191
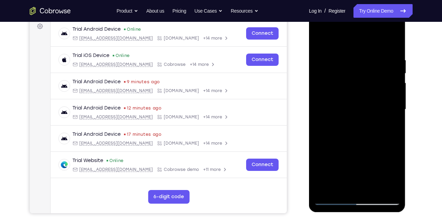
click at [385, 29] on div at bounding box center [357, 109] width 86 height 191
click at [394, 55] on div at bounding box center [357, 109] width 86 height 191
click at [323, 29] on div at bounding box center [357, 109] width 86 height 191
click at [390, 108] on div at bounding box center [357, 109] width 86 height 191
click at [349, 119] on div at bounding box center [357, 109] width 86 height 191
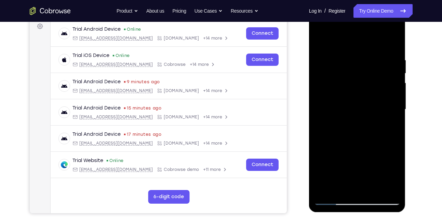
scroll to position [64, 0]
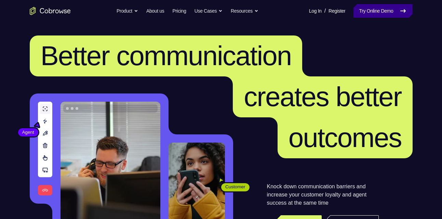
click at [382, 13] on link "Try Online Demo" at bounding box center [382, 11] width 59 height 14
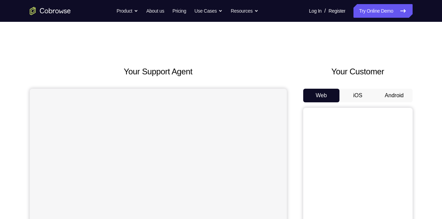
click at [381, 95] on button "Android" at bounding box center [394, 96] width 37 height 14
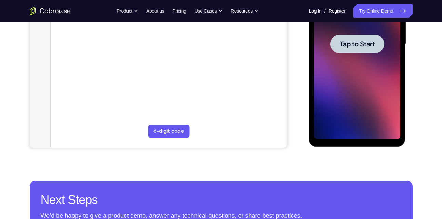
click at [376, 48] on div at bounding box center [357, 44] width 54 height 18
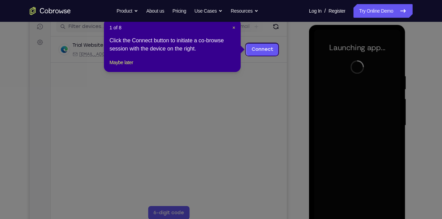
scroll to position [88, 0]
click at [233, 26] on span "×" at bounding box center [233, 27] width 3 height 5
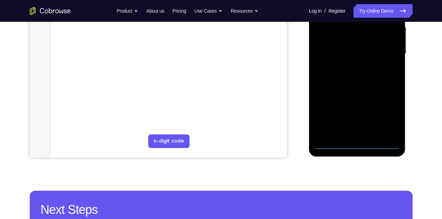
scroll to position [160, 0]
click at [355, 142] on div at bounding box center [357, 53] width 86 height 191
click at [392, 110] on div at bounding box center [357, 53] width 86 height 191
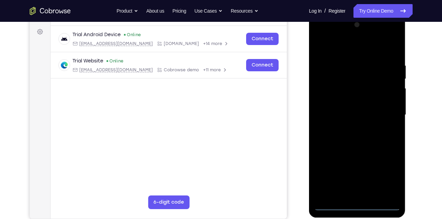
scroll to position [98, 0]
click at [361, 48] on div at bounding box center [357, 115] width 86 height 191
click at [351, 82] on div at bounding box center [357, 115] width 86 height 191
click at [364, 155] on div at bounding box center [357, 115] width 86 height 191
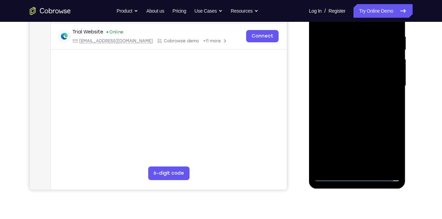
scroll to position [124, 0]
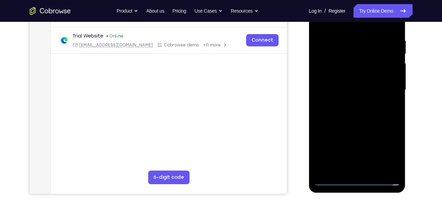
click at [389, 142] on div at bounding box center [357, 90] width 86 height 191
drag, startPoint x: 389, startPoint y: 140, endPoint x: 388, endPoint y: 98, distance: 41.7
click at [388, 98] on div at bounding box center [357, 90] width 86 height 191
drag, startPoint x: 385, startPoint y: 155, endPoint x: 382, endPoint y: 105, distance: 50.3
click at [382, 105] on div at bounding box center [357, 90] width 86 height 191
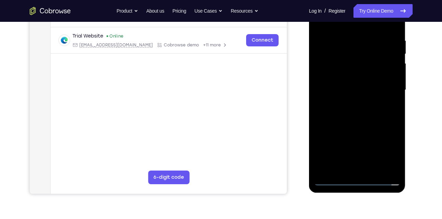
drag, startPoint x: 378, startPoint y: 123, endPoint x: 379, endPoint y: 80, distance: 43.4
click at [379, 80] on div at bounding box center [357, 90] width 86 height 191
drag, startPoint x: 385, startPoint y: 148, endPoint x: 385, endPoint y: 92, distance: 56.0
click at [385, 92] on div at bounding box center [357, 90] width 86 height 191
drag, startPoint x: 390, startPoint y: 154, endPoint x: 383, endPoint y: 102, distance: 52.7
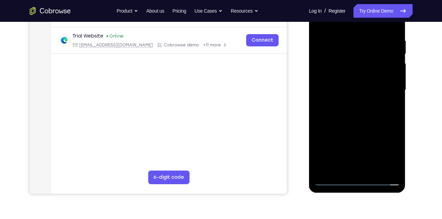
click at [383, 102] on div at bounding box center [357, 90] width 86 height 191
drag, startPoint x: 382, startPoint y: 141, endPoint x: 381, endPoint y: 104, distance: 36.9
click at [381, 104] on div at bounding box center [357, 90] width 86 height 191
drag, startPoint x: 390, startPoint y: 141, endPoint x: 389, endPoint y: 98, distance: 43.4
click at [389, 98] on div at bounding box center [357, 90] width 86 height 191
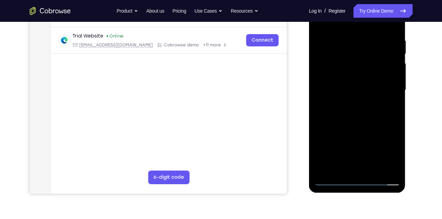
drag, startPoint x: 384, startPoint y: 153, endPoint x: 385, endPoint y: 101, distance: 52.3
click at [385, 101] on div at bounding box center [357, 90] width 86 height 191
drag, startPoint x: 387, startPoint y: 124, endPoint x: 388, endPoint y: 83, distance: 41.4
click at [388, 83] on div at bounding box center [357, 90] width 86 height 191
drag, startPoint x: 383, startPoint y: 149, endPoint x: 383, endPoint y: 98, distance: 51.3
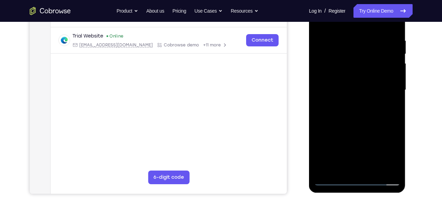
click at [383, 98] on div at bounding box center [357, 90] width 86 height 191
drag, startPoint x: 383, startPoint y: 163, endPoint x: 385, endPoint y: 101, distance: 61.9
click at [385, 101] on div at bounding box center [357, 90] width 86 height 191
drag, startPoint x: 388, startPoint y: 158, endPoint x: 387, endPoint y: 91, distance: 67.7
click at [387, 91] on div at bounding box center [357, 90] width 86 height 191
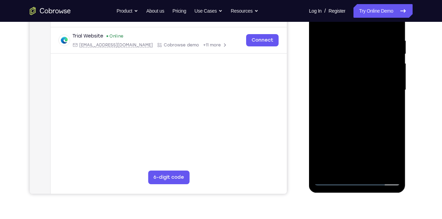
drag, startPoint x: 381, startPoint y: 151, endPoint x: 387, endPoint y: 95, distance: 56.3
click at [387, 95] on div at bounding box center [357, 90] width 86 height 191
drag, startPoint x: 392, startPoint y: 128, endPoint x: 390, endPoint y: 91, distance: 38.0
click at [390, 91] on div at bounding box center [357, 90] width 86 height 191
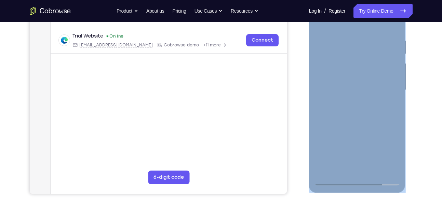
drag, startPoint x: 400, startPoint y: 134, endPoint x: 394, endPoint y: 97, distance: 37.4
click at [394, 97] on div at bounding box center [357, 91] width 97 height 204
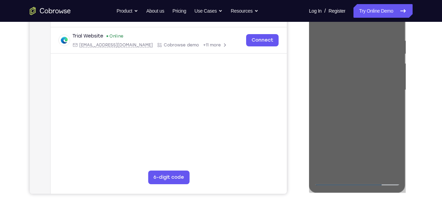
click at [416, 118] on div "Your Support Agent Your Customer Web iOS Android Next Steps We’d be happy to gi…" at bounding box center [220, 123] width 437 height 451
click at [411, 130] on div at bounding box center [357, 89] width 109 height 210
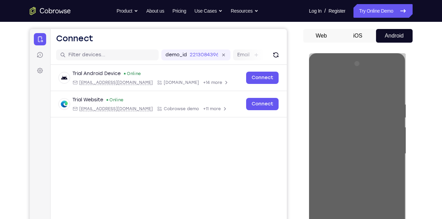
scroll to position [59, 0]
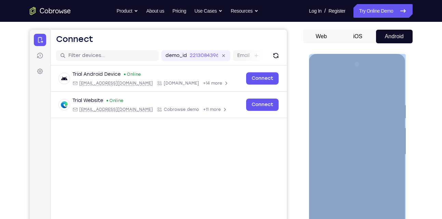
click at [377, 69] on div at bounding box center [357, 154] width 86 height 191
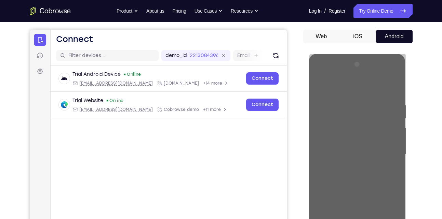
click at [427, 78] on div "Your Support Agent Your Customer Web iOS Android Next Steps We’d be happy to gi…" at bounding box center [220, 188] width 437 height 451
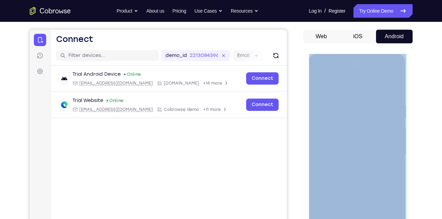
click at [427, 78] on div "Your Support Agent Your Customer Web iOS Android Next Steps We’d be happy to gi…" at bounding box center [220, 188] width 437 height 451
drag, startPoint x: 427, startPoint y: 78, endPoint x: 420, endPoint y: 87, distance: 11.8
click at [420, 87] on div "Your Support Agent Your Customer Web iOS Android Next Steps We’d be happy to gi…" at bounding box center [220, 188] width 437 height 451
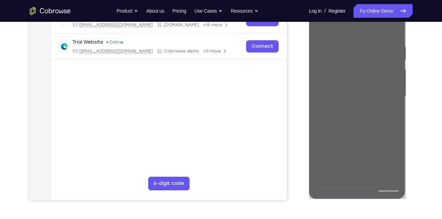
scroll to position [118, 0]
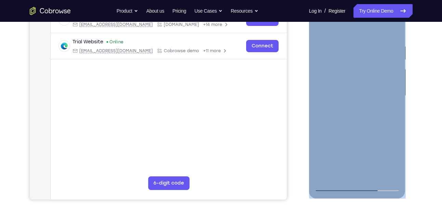
click at [345, 94] on div at bounding box center [357, 95] width 86 height 191
click at [377, 156] on div at bounding box center [357, 95] width 86 height 191
click at [353, 173] on div at bounding box center [357, 95] width 86 height 191
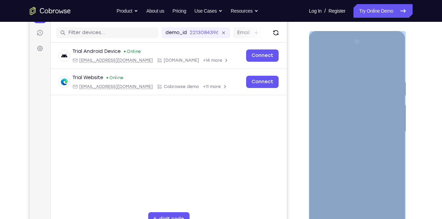
scroll to position [83, 0]
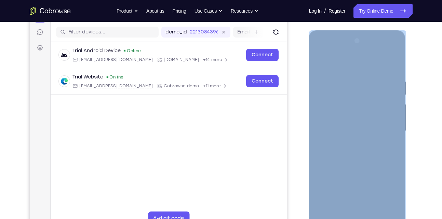
click at [358, 125] on div at bounding box center [357, 131] width 86 height 191
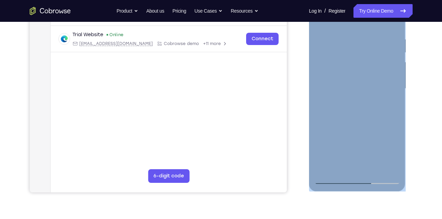
scroll to position [123, 0]
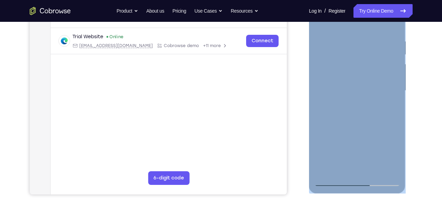
click at [387, 106] on div at bounding box center [357, 90] width 86 height 191
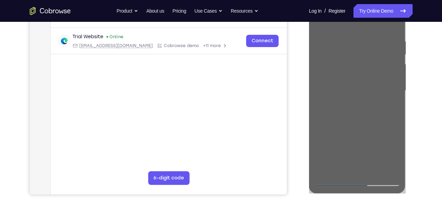
click at [433, 153] on div "Your Support Agent Your Customer Web iOS Android Next Steps We’d be happy to gi…" at bounding box center [220, 124] width 437 height 451
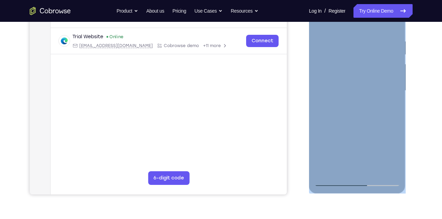
click at [384, 101] on div at bounding box center [357, 90] width 86 height 191
click at [382, 105] on div at bounding box center [357, 90] width 86 height 191
click at [334, 178] on div at bounding box center [357, 90] width 86 height 191
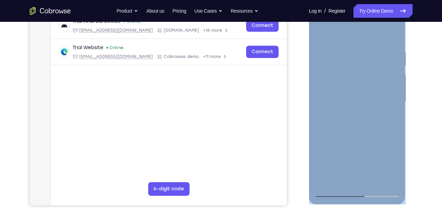
scroll to position [57, 0]
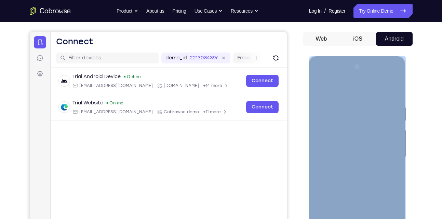
click at [386, 75] on div at bounding box center [357, 157] width 86 height 191
click at [372, 88] on div at bounding box center [357, 157] width 86 height 191
click at [382, 173] on div at bounding box center [357, 157] width 86 height 191
click at [349, 170] on div at bounding box center [357, 157] width 86 height 191
click at [338, 173] on div at bounding box center [357, 157] width 86 height 191
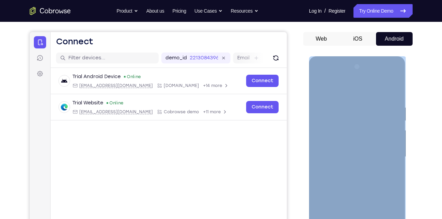
click at [341, 170] on div at bounding box center [357, 157] width 86 height 191
click at [344, 174] on div at bounding box center [357, 157] width 86 height 191
click at [344, 175] on div at bounding box center [357, 157] width 86 height 191
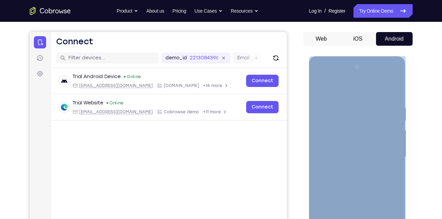
click at [345, 175] on div at bounding box center [357, 157] width 86 height 191
click at [346, 176] on div at bounding box center [357, 157] width 86 height 191
click at [350, 175] on div at bounding box center [357, 157] width 86 height 191
click at [351, 176] on div at bounding box center [357, 157] width 86 height 191
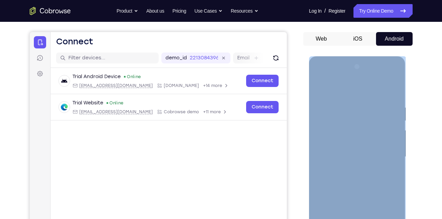
click at [360, 172] on div at bounding box center [357, 157] width 86 height 191
click at [368, 175] on div at bounding box center [357, 157] width 86 height 191
click at [366, 175] on div at bounding box center [357, 157] width 86 height 191
click at [363, 175] on div at bounding box center [357, 157] width 86 height 191
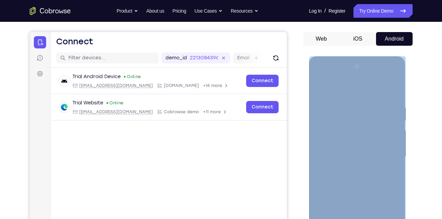
click at [363, 175] on div at bounding box center [357, 157] width 86 height 191
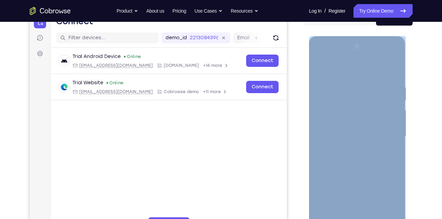
scroll to position [77, 0]
click at [380, 155] on div at bounding box center [357, 136] width 86 height 191
click at [374, 156] on div at bounding box center [357, 136] width 86 height 191
click at [371, 156] on div at bounding box center [357, 136] width 86 height 191
click at [372, 151] on div at bounding box center [357, 136] width 86 height 191
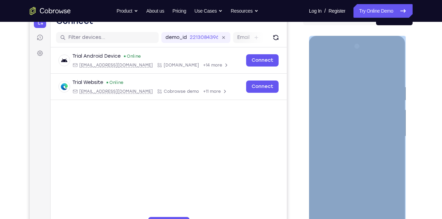
click at [372, 154] on div at bounding box center [357, 136] width 86 height 191
click at [367, 155] on div at bounding box center [357, 136] width 86 height 191
click at [370, 157] on div at bounding box center [357, 136] width 86 height 191
click at [372, 156] on div at bounding box center [357, 136] width 86 height 191
click at [360, 114] on div at bounding box center [357, 136] width 86 height 191
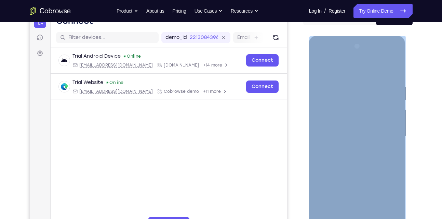
click at [377, 157] on div at bounding box center [357, 136] width 86 height 191
click at [379, 152] on div at bounding box center [357, 136] width 86 height 191
click at [375, 156] on div at bounding box center [357, 136] width 86 height 191
click at [374, 158] on div at bounding box center [357, 136] width 86 height 191
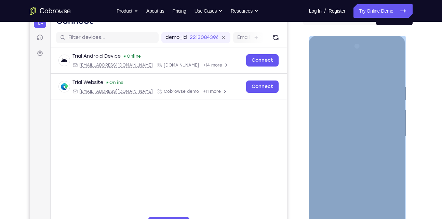
click at [374, 156] on div at bounding box center [357, 136] width 86 height 191
click at [370, 140] on div at bounding box center [357, 136] width 86 height 191
click at [374, 157] on div at bounding box center [357, 136] width 86 height 191
click at [374, 153] on div at bounding box center [357, 136] width 86 height 191
click at [375, 157] on div at bounding box center [357, 136] width 86 height 191
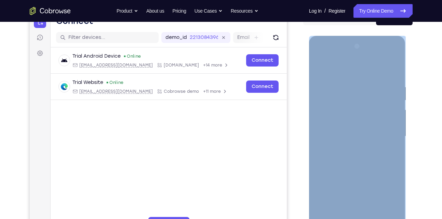
click at [376, 157] on div at bounding box center [357, 136] width 86 height 191
click at [375, 156] on div at bounding box center [357, 136] width 86 height 191
click at [376, 156] on div at bounding box center [357, 136] width 86 height 191
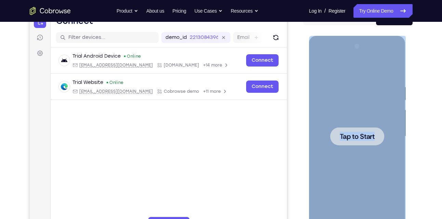
click at [376, 132] on div at bounding box center [357, 136] width 54 height 18
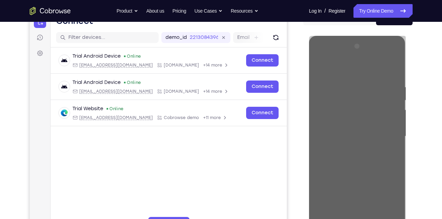
drag, startPoint x: 411, startPoint y: 159, endPoint x: 410, endPoint y: 133, distance: 26.0
click at [410, 133] on div at bounding box center [357, 136] width 109 height 210
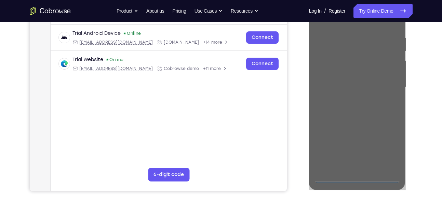
scroll to position [127, 0]
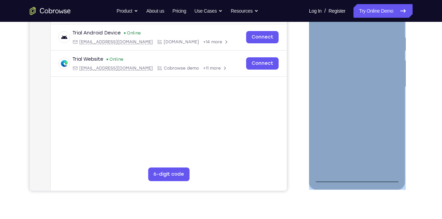
click at [360, 177] on div at bounding box center [357, 86] width 86 height 191
click at [389, 153] on div at bounding box center [357, 86] width 86 height 191
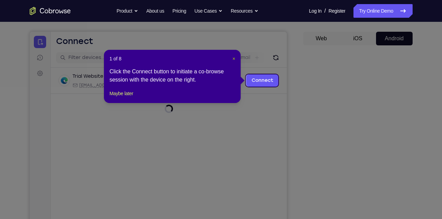
click at [233, 57] on span "×" at bounding box center [233, 58] width 3 height 5
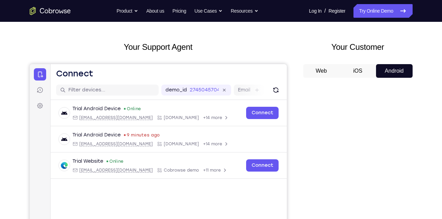
scroll to position [24, 0]
click at [356, 72] on button "iOS" at bounding box center [357, 72] width 37 height 14
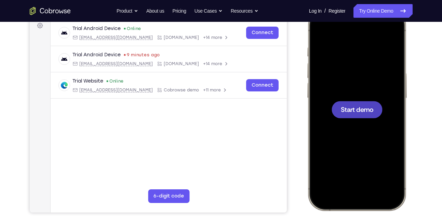
scroll to position [0, 0]
click at [363, 106] on span "Start demo" at bounding box center [356, 109] width 32 height 6
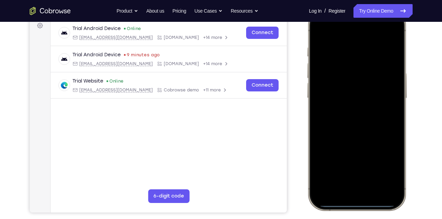
drag, startPoint x: 354, startPoint y: 202, endPoint x: 353, endPoint y: 71, distance: 130.9
click at [353, 71] on div at bounding box center [356, 109] width 90 height 195
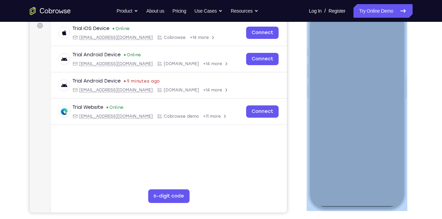
drag, startPoint x: 330, startPoint y: 208, endPoint x: 356, endPoint y: 139, distance: 73.6
click at [356, 139] on div at bounding box center [356, 109] width 100 height 203
drag, startPoint x: 356, startPoint y: 139, endPoint x: 358, endPoint y: 184, distance: 44.8
click at [358, 184] on div at bounding box center [356, 109] width 90 height 195
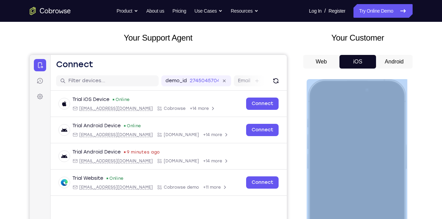
scroll to position [42, 0]
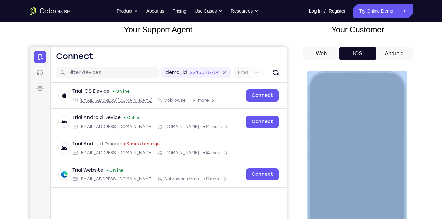
click at [320, 93] on div at bounding box center [356, 172] width 90 height 195
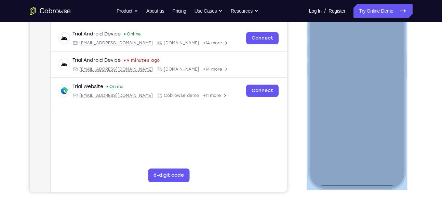
scroll to position [126, 0]
click at [354, 181] on div at bounding box center [356, 88] width 90 height 195
click at [354, 183] on div at bounding box center [356, 88] width 90 height 195
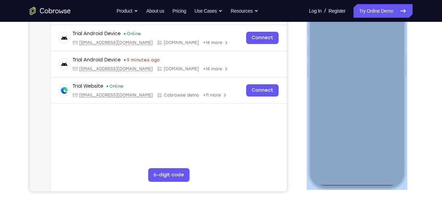
click at [356, 182] on div at bounding box center [356, 88] width 90 height 195
drag, startPoint x: 356, startPoint y: 182, endPoint x: 355, endPoint y: 128, distance: 54.4
click at [355, 128] on div at bounding box center [356, 88] width 90 height 195
click at [363, 184] on div at bounding box center [356, 88] width 90 height 195
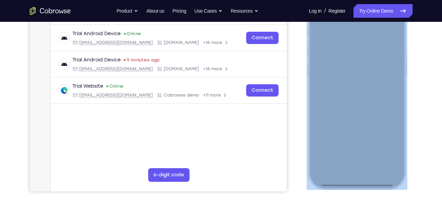
click at [364, 184] on div at bounding box center [356, 88] width 90 height 195
drag, startPoint x: 364, startPoint y: 184, endPoint x: 342, endPoint y: 45, distance: 140.5
click at [342, 45] on div at bounding box center [356, 88] width 90 height 195
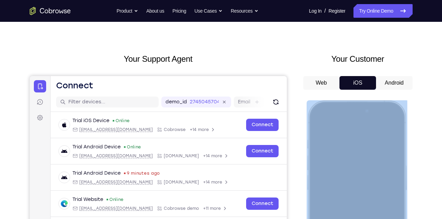
scroll to position [12, 0]
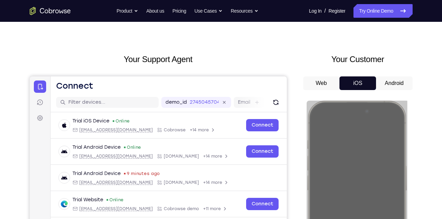
click at [327, 84] on button "Web" at bounding box center [321, 84] width 37 height 14
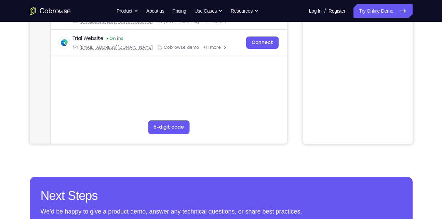
scroll to position [155, 0]
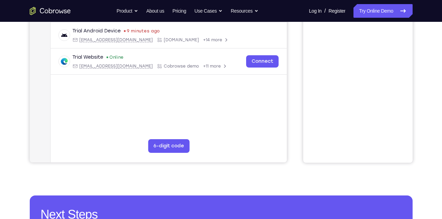
click at [418, 92] on div "Your Support Agent Your Customer Web iOS Android Next Steps We’d be happy to gi…" at bounding box center [220, 92] width 437 height 451
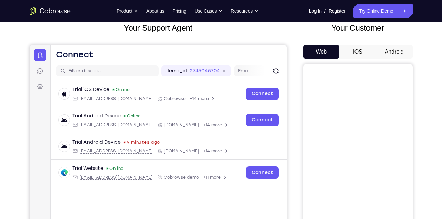
scroll to position [41, 0]
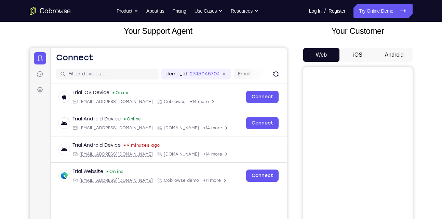
click at [393, 57] on button "Android" at bounding box center [394, 55] width 37 height 14
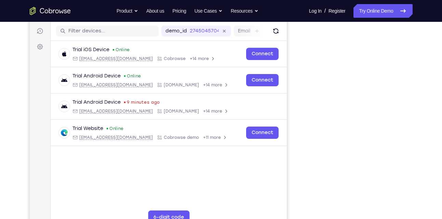
scroll to position [79, 0]
